Goal: Entertainment & Leisure: Consume media (video, audio)

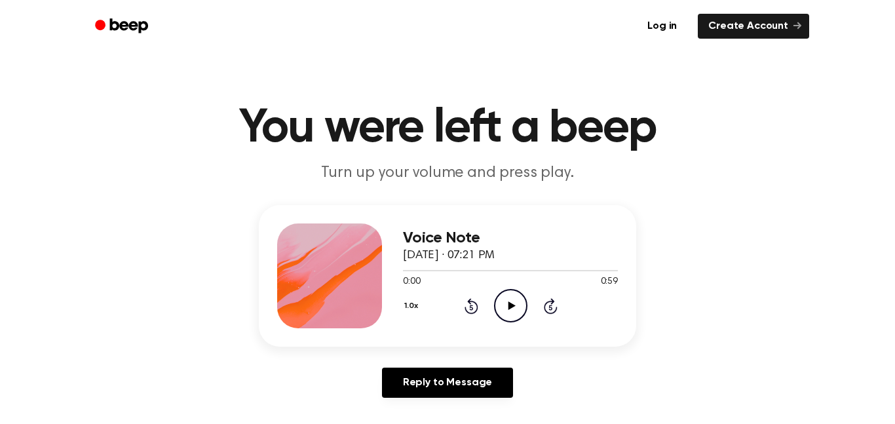
click at [509, 302] on icon "Play Audio" at bounding box center [510, 305] width 33 height 33
click at [518, 322] on icon "Play Audio" at bounding box center [510, 305] width 33 height 33
click at [556, 301] on icon "Skip 5 seconds" at bounding box center [550, 305] width 14 height 17
click at [556, 304] on icon "Skip 5 seconds" at bounding box center [550, 305] width 14 height 17
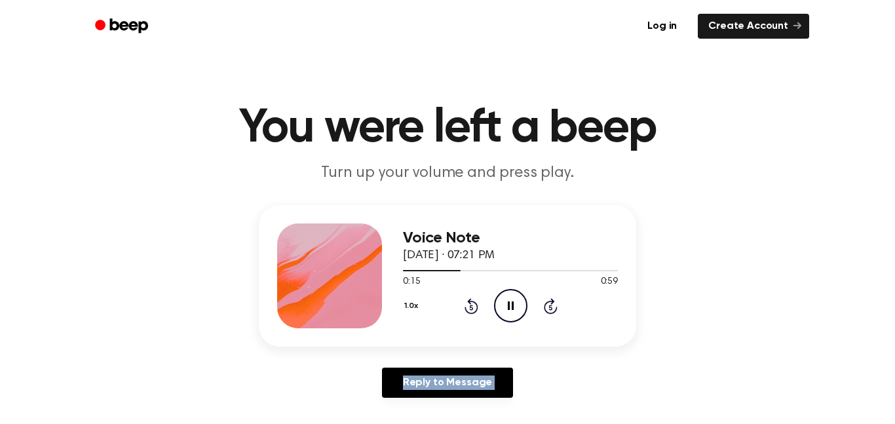
click at [556, 304] on icon "Skip 5 seconds" at bounding box center [550, 305] width 14 height 17
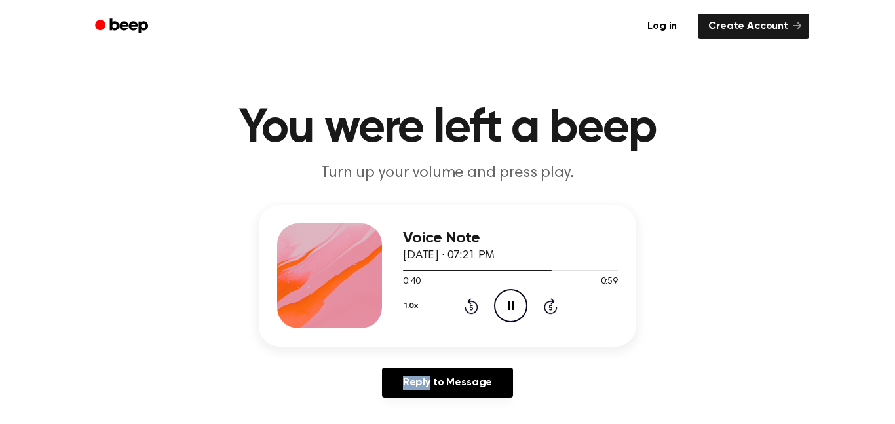
click at [556, 304] on icon "Skip 5 seconds" at bounding box center [550, 305] width 14 height 17
click at [520, 291] on icon "Play Audio" at bounding box center [510, 305] width 33 height 33
click at [516, 306] on icon "Play Audio" at bounding box center [510, 305] width 33 height 33
click at [501, 296] on icon "Play Audio" at bounding box center [510, 305] width 33 height 33
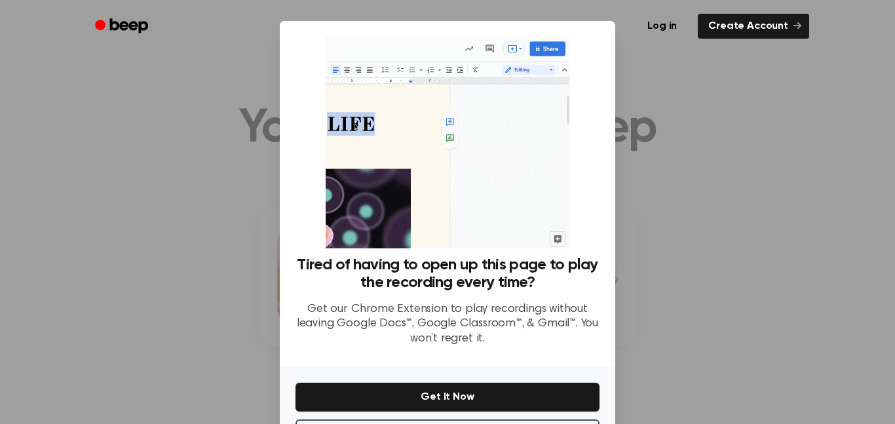
click at [639, 159] on div at bounding box center [447, 212] width 895 height 424
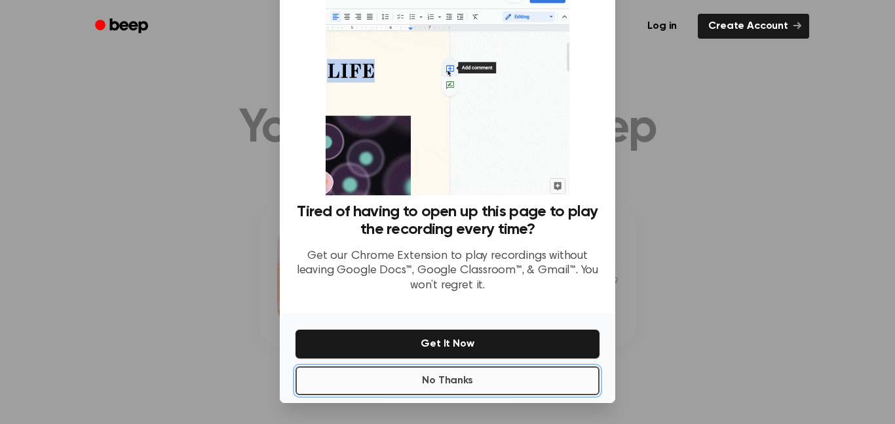
click at [449, 381] on button "No Thanks" at bounding box center [447, 380] width 304 height 29
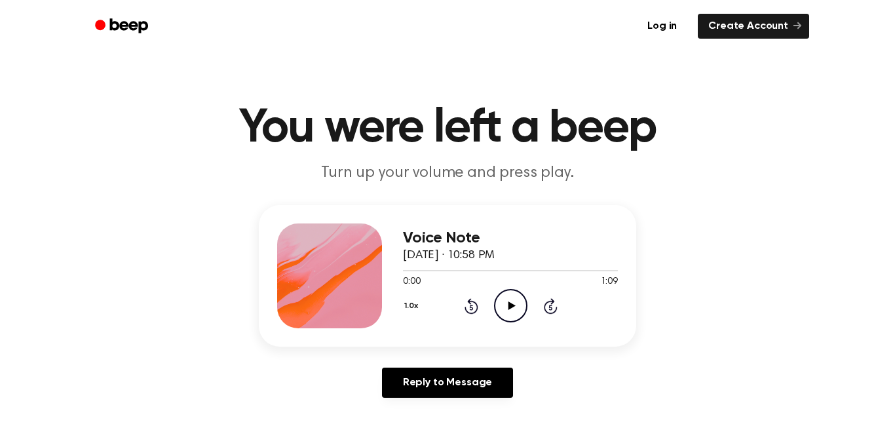
click at [508, 303] on icon at bounding box center [511, 305] width 7 height 9
click at [502, 309] on icon "Play Audio" at bounding box center [510, 305] width 33 height 33
click at [510, 310] on icon "Play Audio" at bounding box center [510, 305] width 33 height 33
click at [492, 298] on div "1.0x Rewind 5 seconds Play Audio Skip 5 seconds" at bounding box center [510, 305] width 215 height 33
click at [499, 303] on icon "Play Audio" at bounding box center [510, 305] width 33 height 33
